Goal: Transaction & Acquisition: Purchase product/service

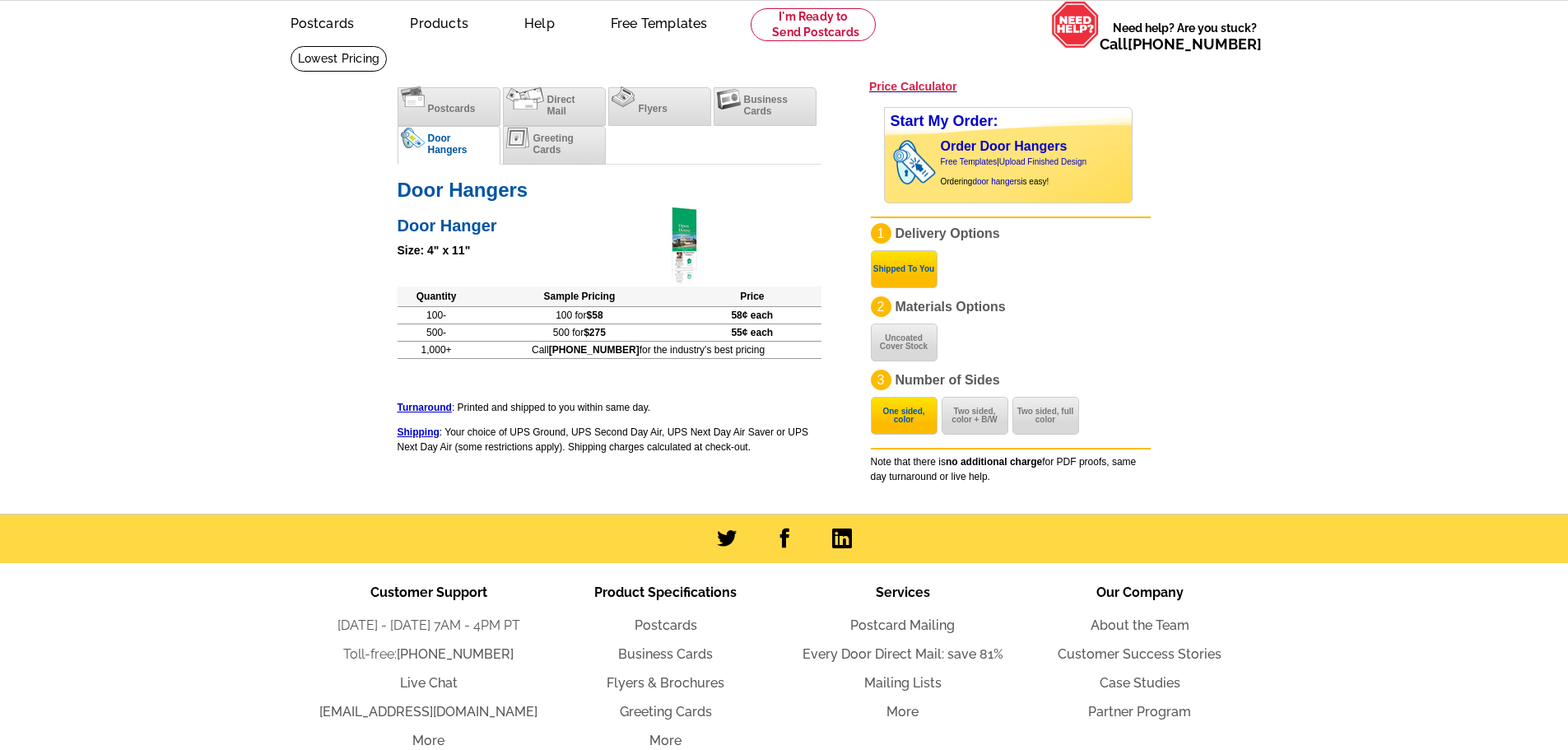
scroll to position [82, 0]
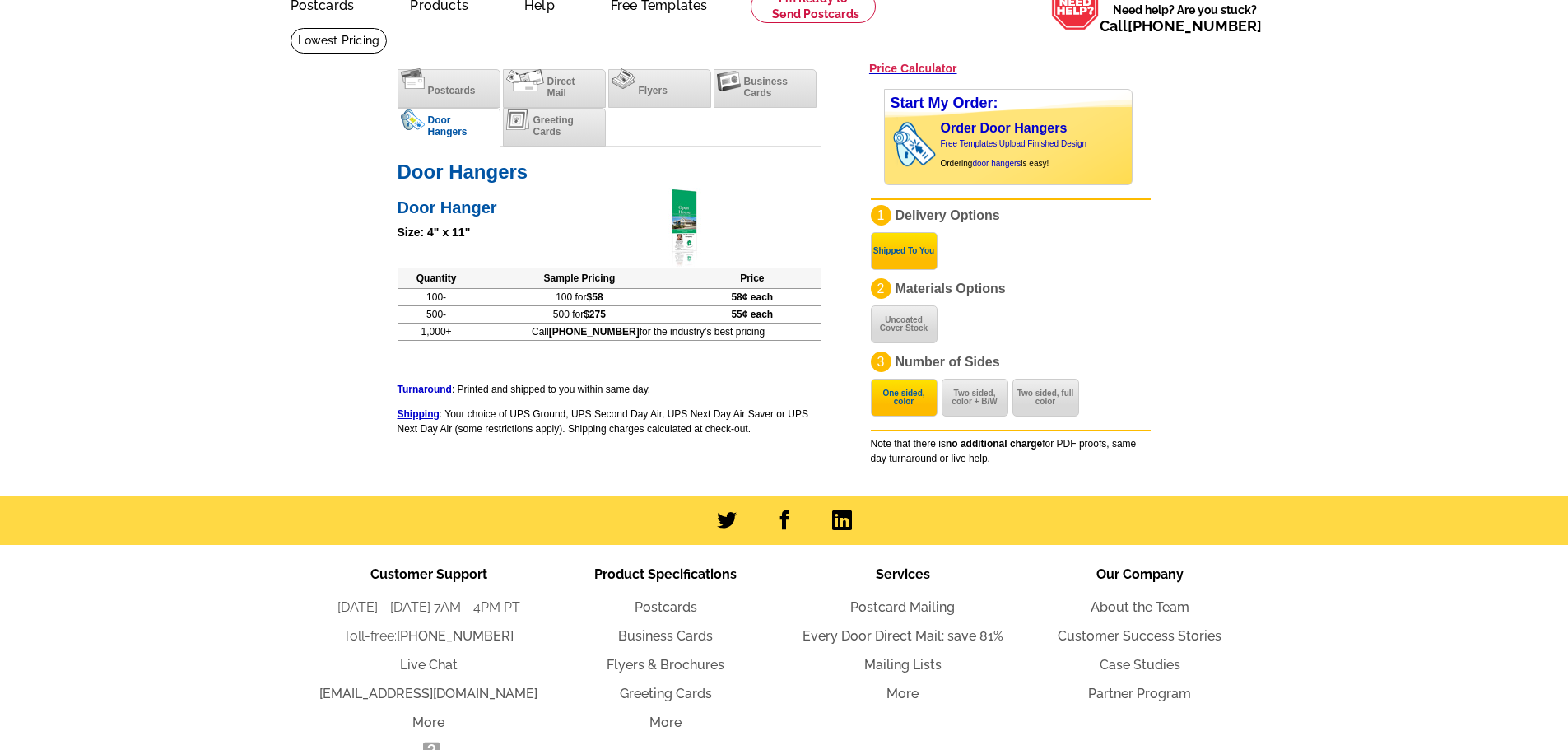
drag, startPoint x: 403, startPoint y: 297, endPoint x: 796, endPoint y: 340, distance: 395.9
click at [796, 340] on table "Quantity Sample Pricing Price 100- 100 for $58 58¢ each 500- 500 for $275 55¢ e…" at bounding box center [610, 304] width 424 height 72
click at [790, 353] on div "Postcards Direct Mail Flyers Business Cards Door Hangers Greeting Cards Save 50…" at bounding box center [609, 258] width 440 height 394
click at [420, 94] on li "Postcards" at bounding box center [449, 88] width 103 height 39
click at [452, 90] on span "Postcards" at bounding box center [452, 91] width 48 height 12
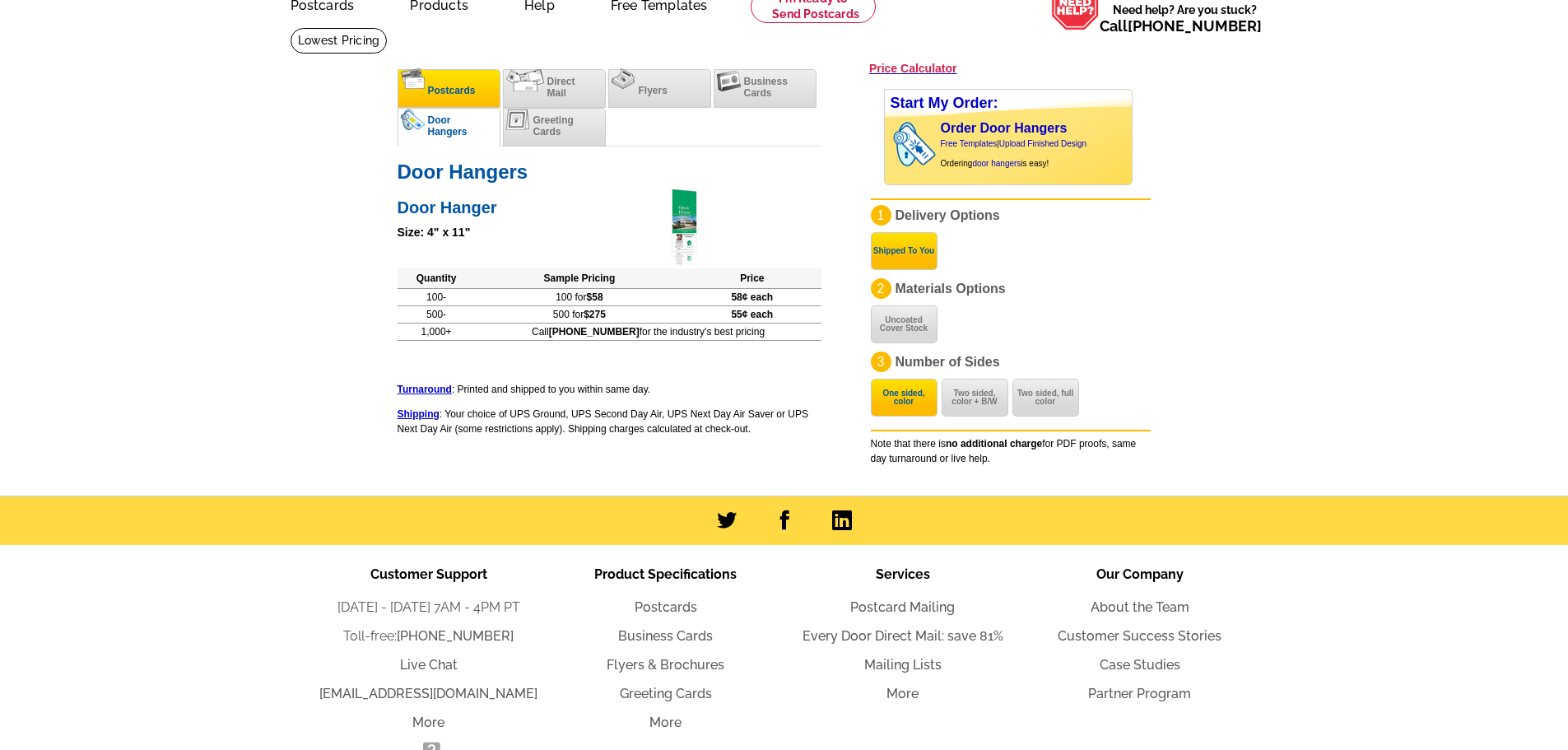
click at [469, 95] on span "Postcards" at bounding box center [452, 91] width 48 height 12
click at [309, 176] on main "[DOMAIN_NAME] > Price Guide > Postcard Printing Price Calculator Postcards Dire…" at bounding box center [784, 261] width 1568 height 468
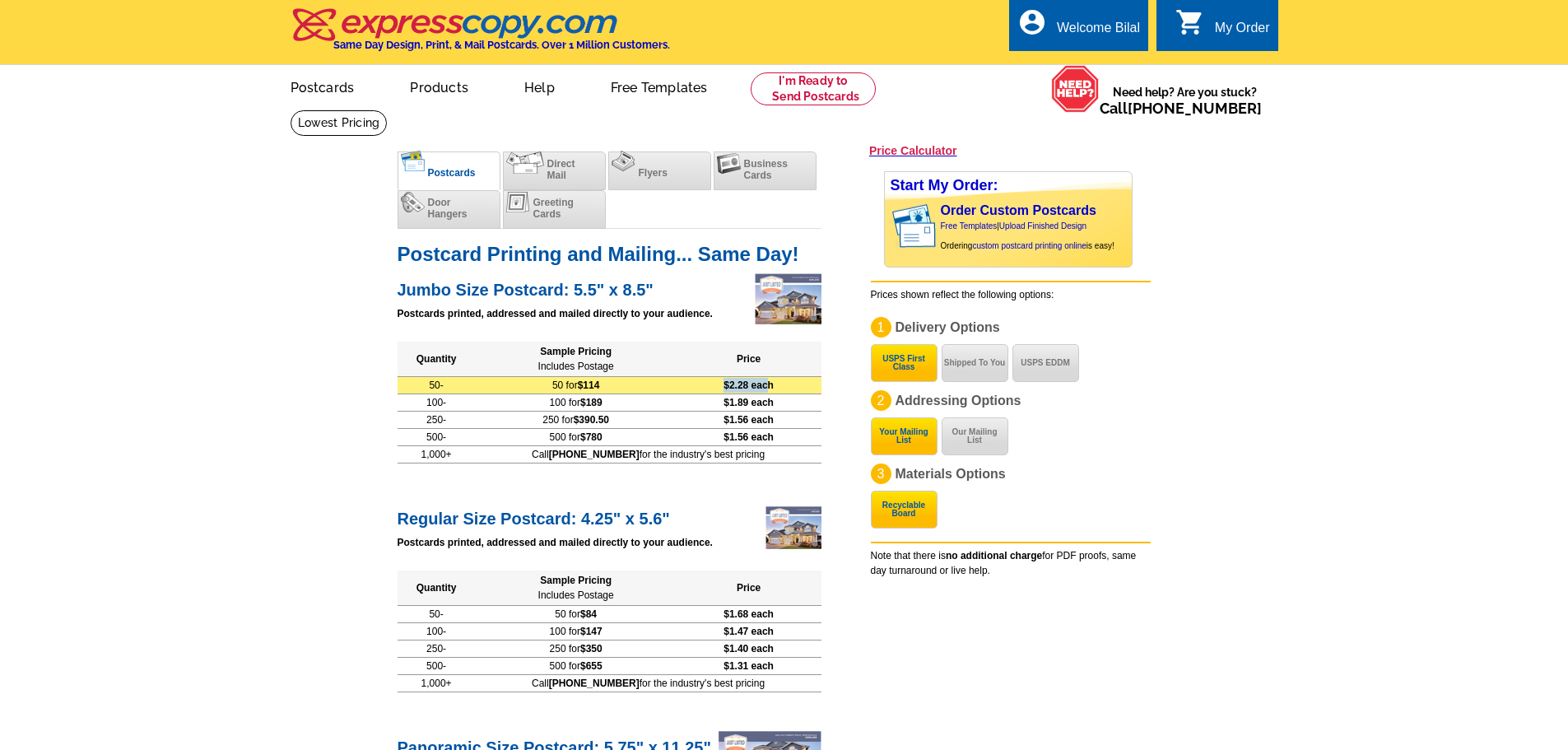
drag, startPoint x: 765, startPoint y: 388, endPoint x: 727, endPoint y: 389, distance: 37.9
click at [727, 389] on td "$2.28 each" at bounding box center [749, 384] width 145 height 17
drag, startPoint x: 592, startPoint y: 387, endPoint x: 622, endPoint y: 387, distance: 30.5
click at [622, 387] on td "50 for $114" at bounding box center [576, 384] width 201 height 17
click at [762, 391] on span "$2.28 each" at bounding box center [749, 386] width 50 height 12
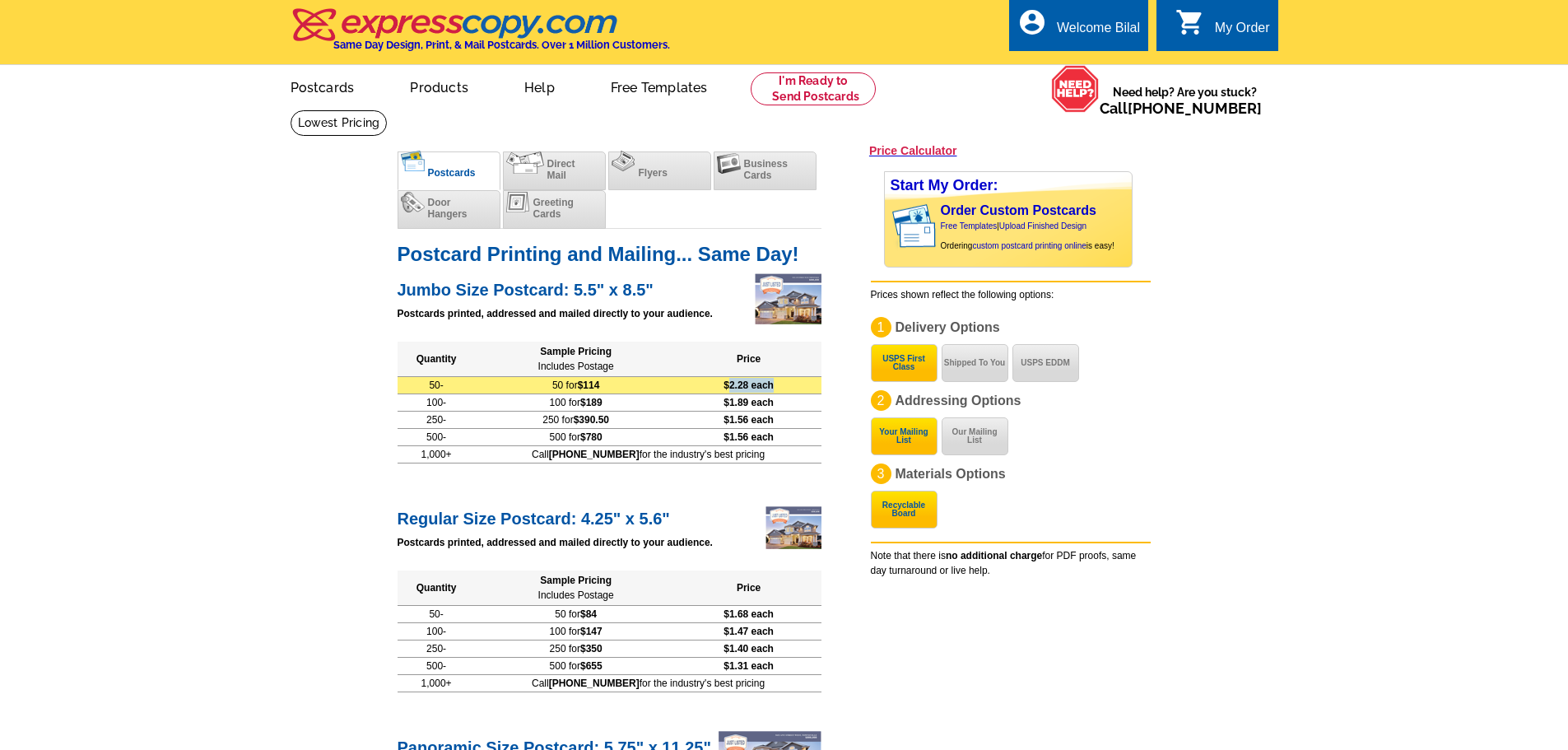
click at [810, 390] on td "$2.28 each" at bounding box center [749, 384] width 145 height 17
click at [739, 390] on span "$2.28 each" at bounding box center [749, 386] width 50 height 12
drag, startPoint x: 724, startPoint y: 389, endPoint x: 785, endPoint y: 387, distance: 60.9
click at [785, 387] on td "$2.28 each" at bounding box center [749, 384] width 145 height 17
